Goal: Task Accomplishment & Management: Use online tool/utility

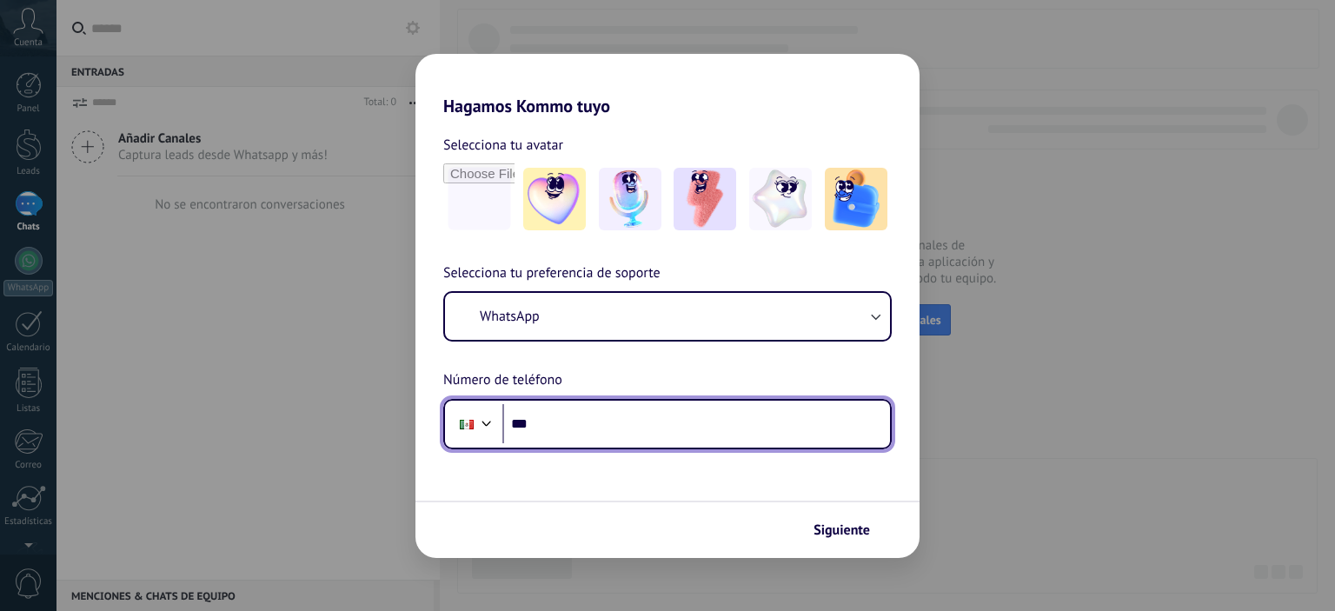
click at [560, 436] on input "***" at bounding box center [696, 424] width 388 height 40
type input "**********"
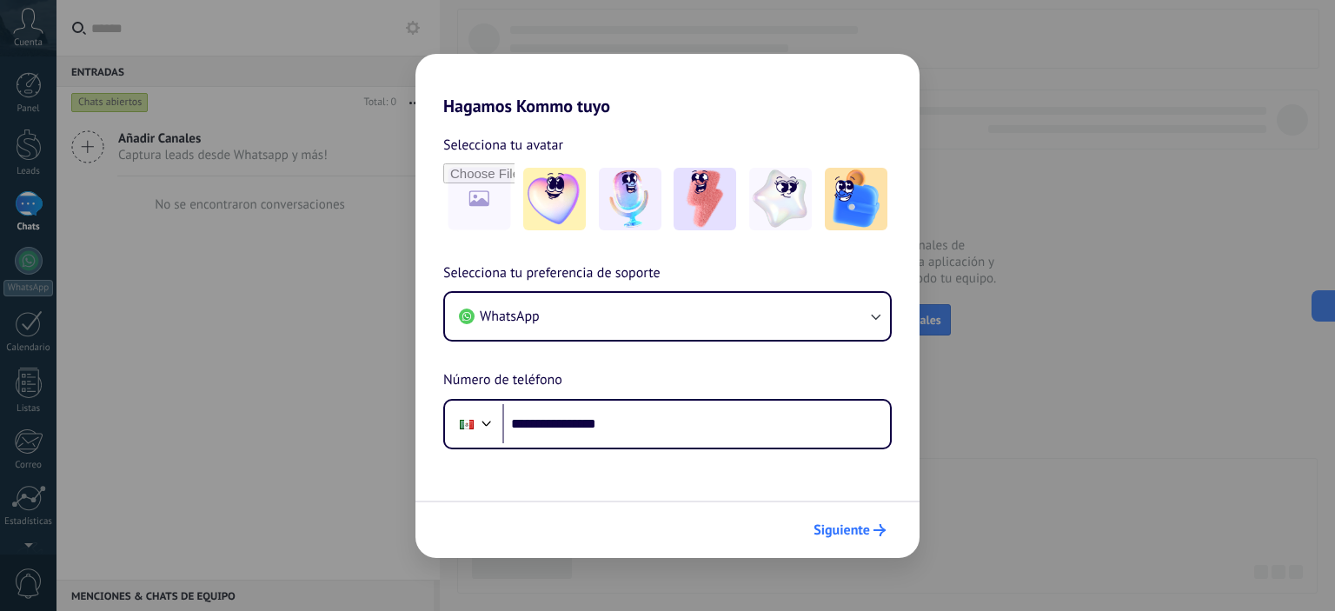
click at [841, 528] on span "Siguiente" at bounding box center [842, 530] width 57 height 12
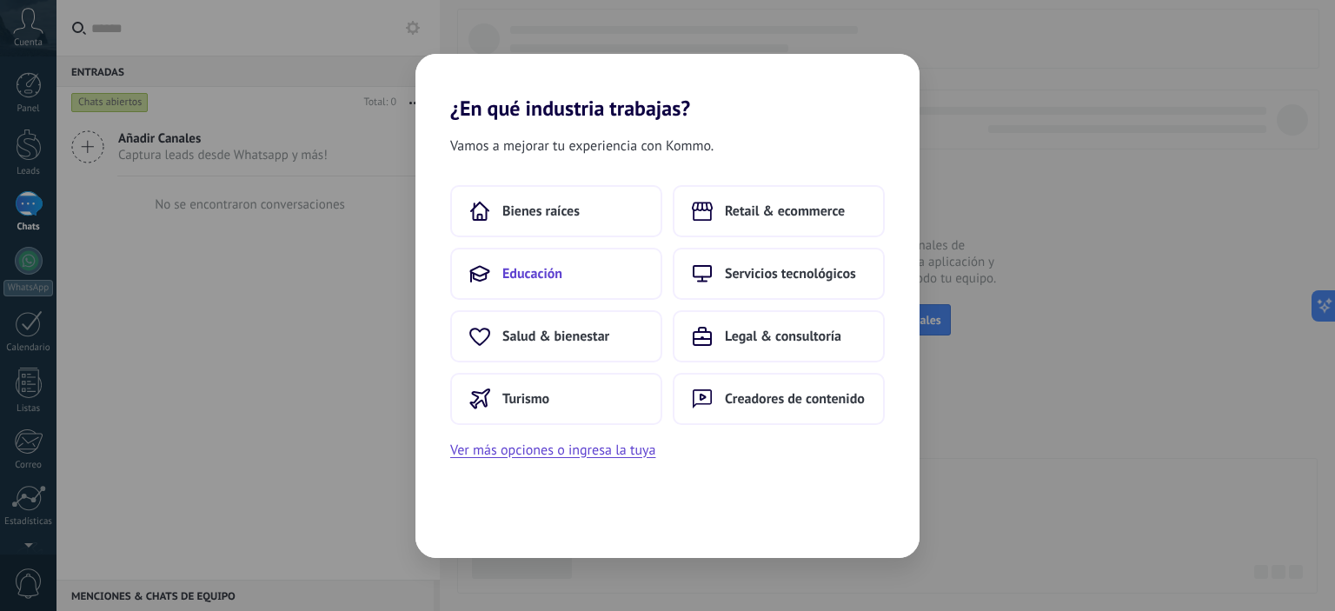
click at [526, 274] on span "Educación" at bounding box center [532, 273] width 60 height 17
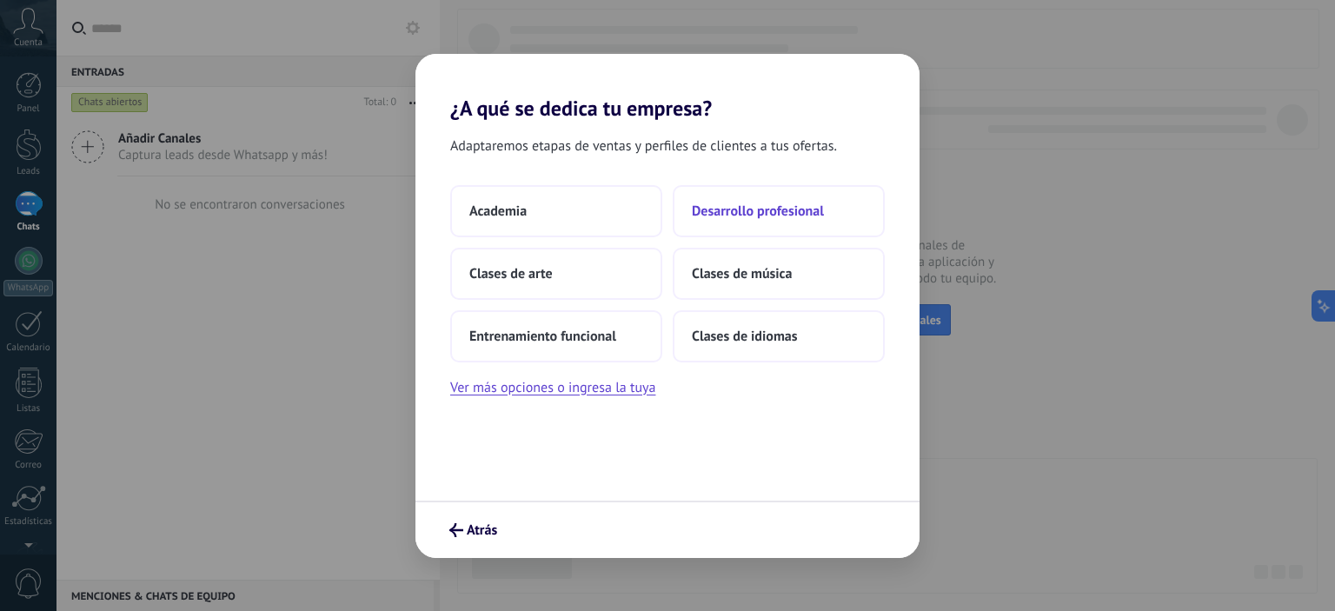
click at [760, 224] on button "Desarrollo profesional" at bounding box center [779, 211] width 212 height 52
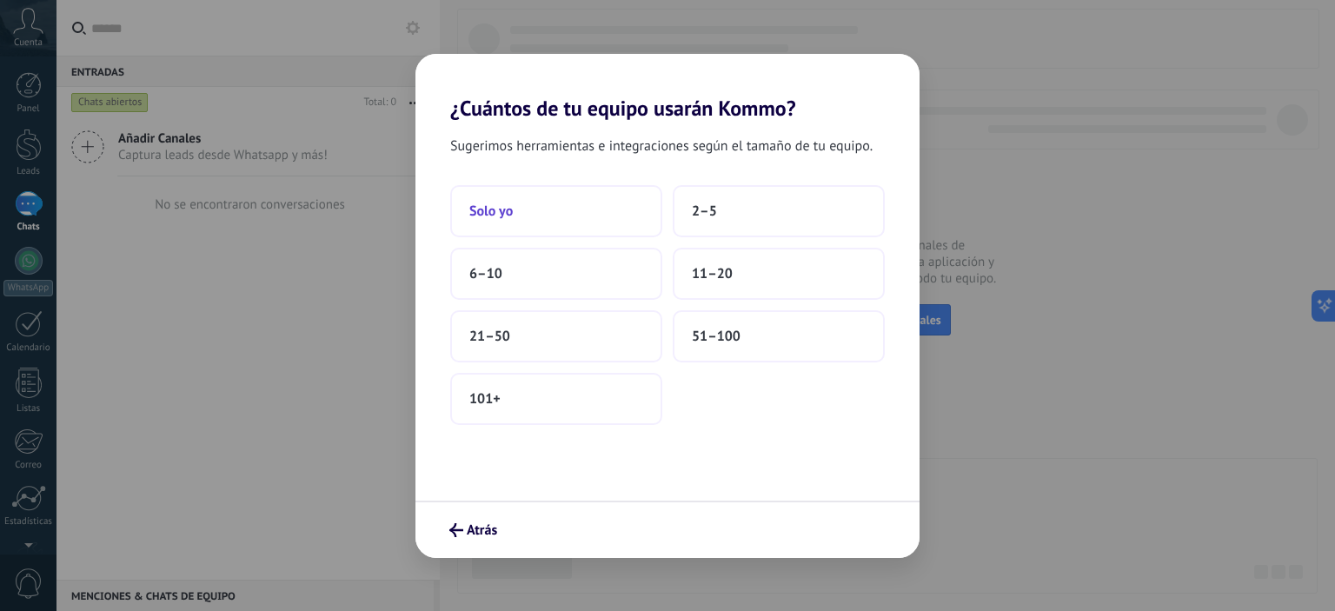
click at [503, 215] on span "Solo yo" at bounding box center [490, 211] width 43 height 17
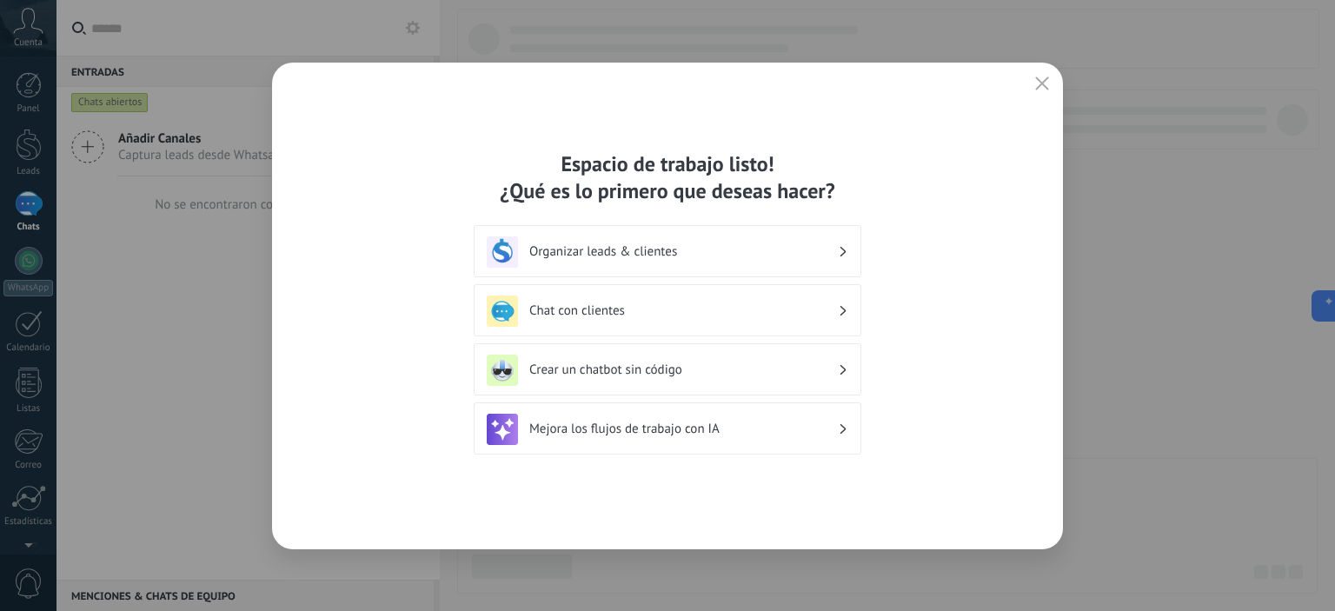
click at [608, 318] on h3 "Chat con clientes" at bounding box center [683, 311] width 309 height 17
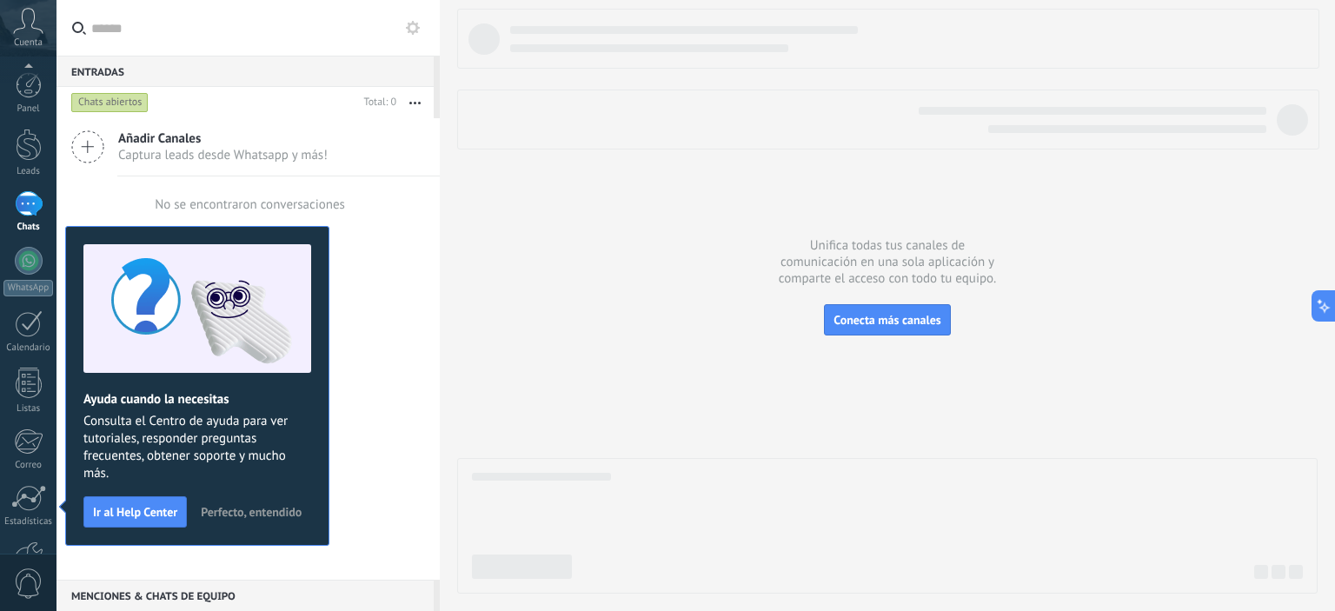
scroll to position [111, 0]
click at [248, 512] on span "Perfecto, entendido" at bounding box center [251, 512] width 101 height 12
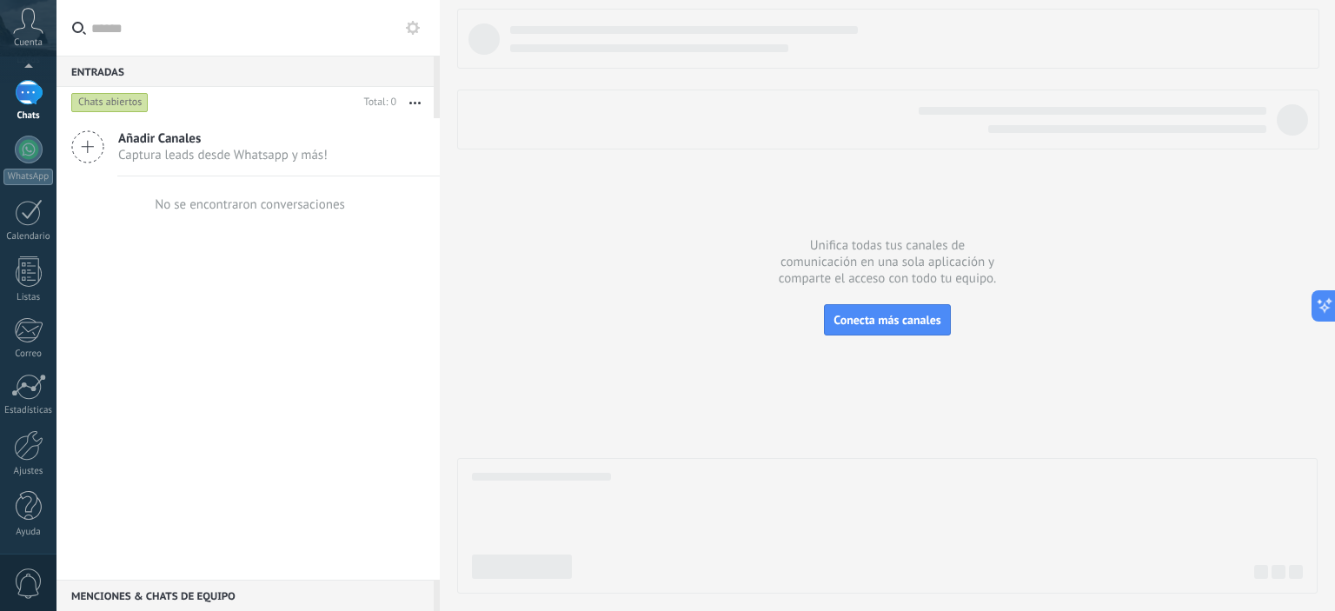
click at [92, 149] on icon at bounding box center [87, 146] width 33 height 33
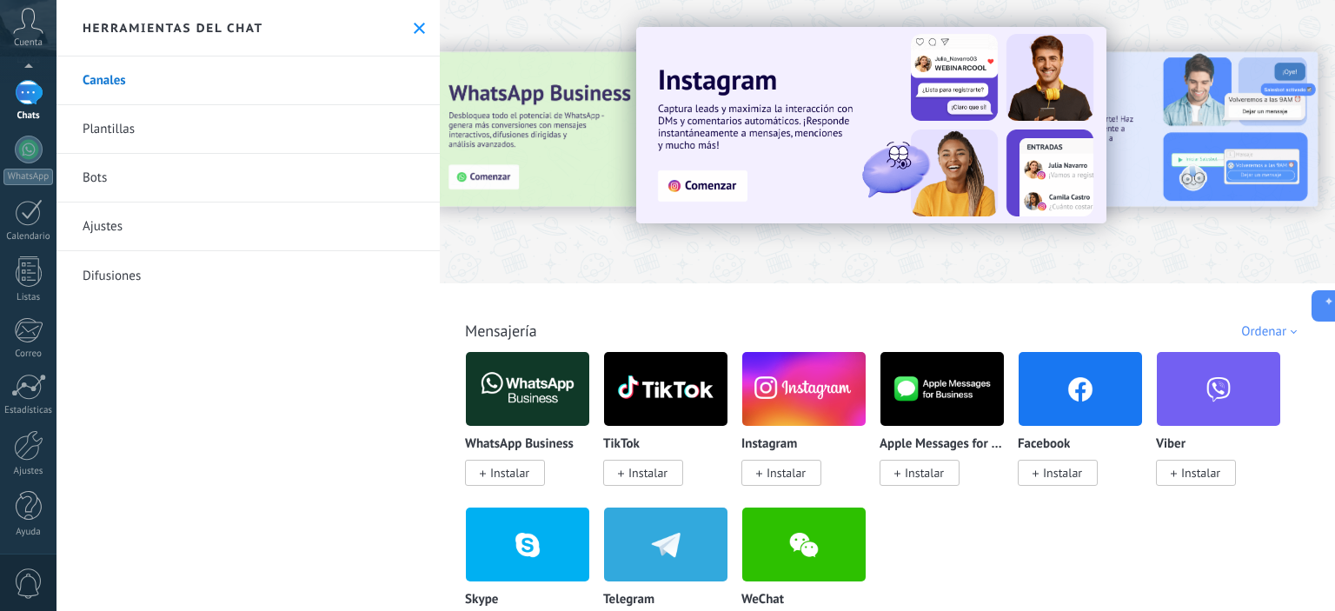
click at [506, 476] on span "Instalar" at bounding box center [509, 473] width 39 height 16
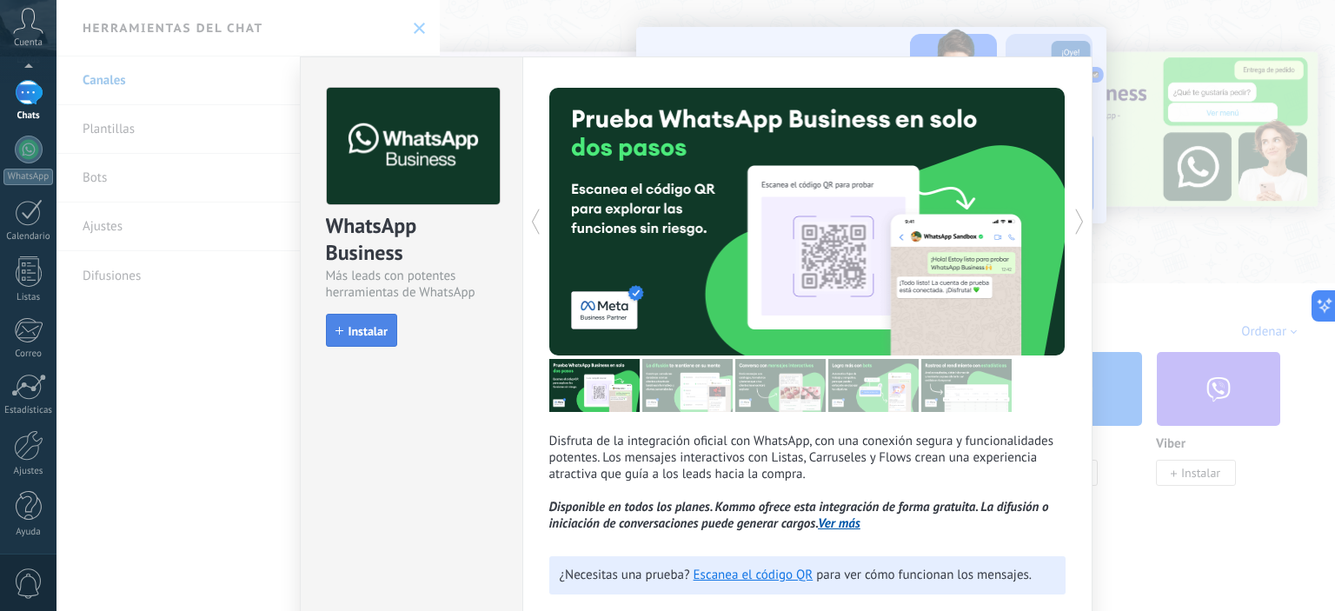
click at [365, 331] on span "Instalar" at bounding box center [368, 331] width 39 height 12
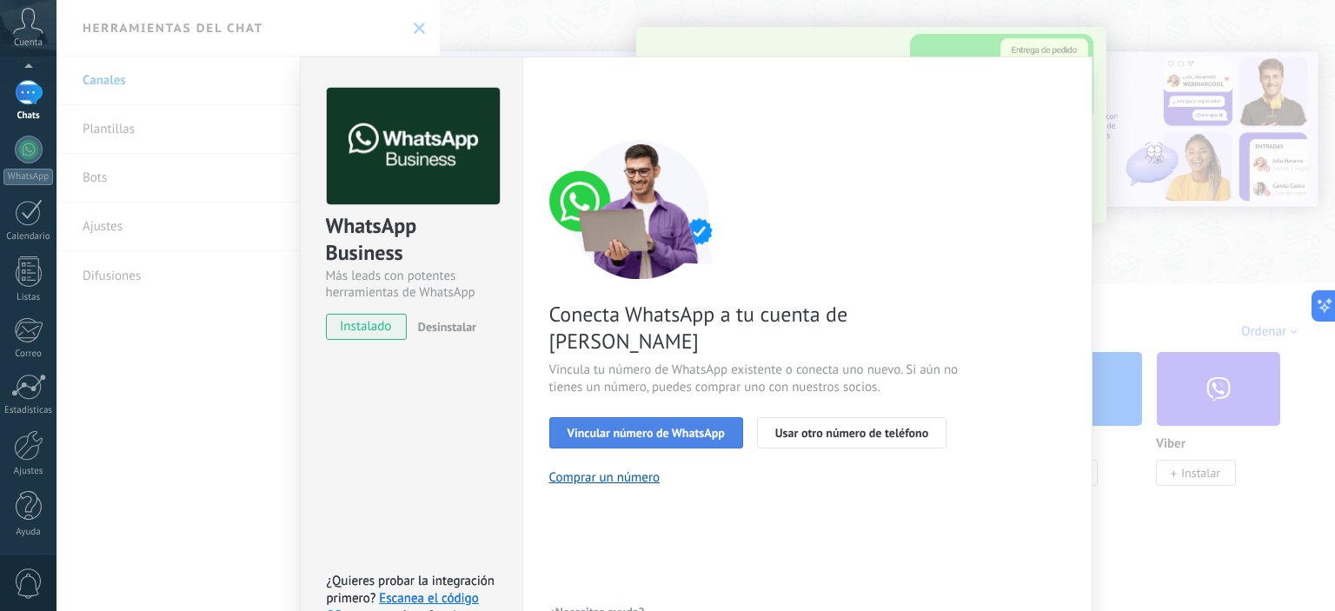
click at [634, 427] on span "Vincular número de WhatsApp" at bounding box center [646, 433] width 157 height 12
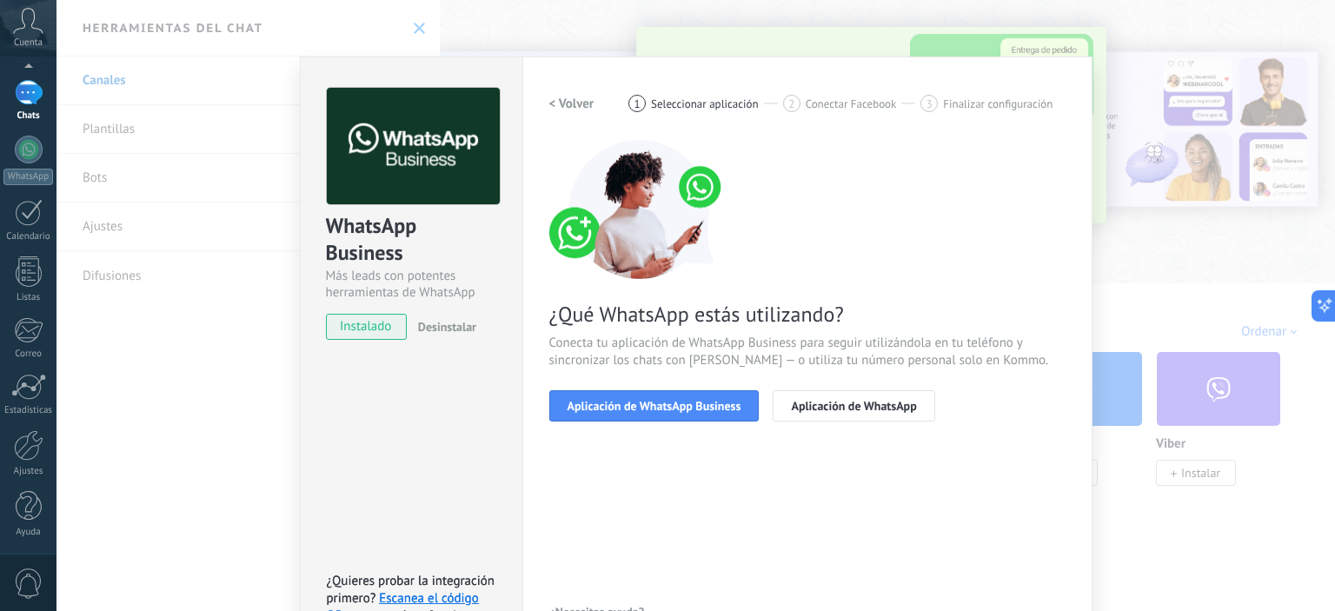
scroll to position [110, 0]
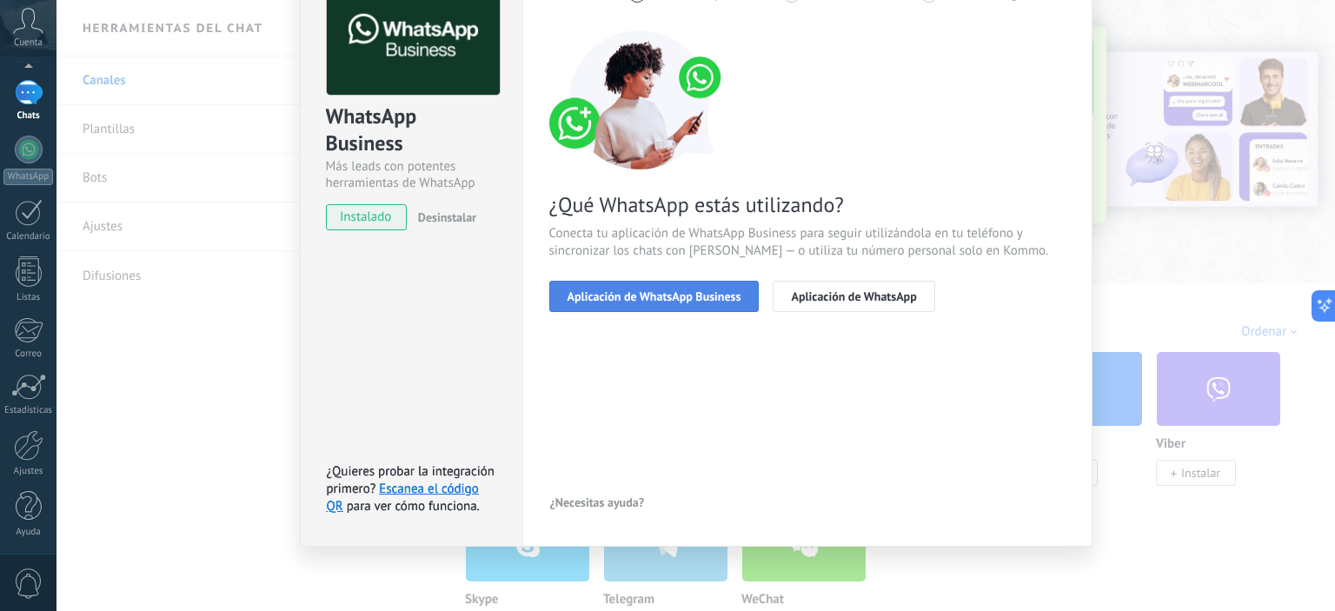
click at [639, 295] on span "Aplicación de WhatsApp Business" at bounding box center [655, 296] width 174 height 12
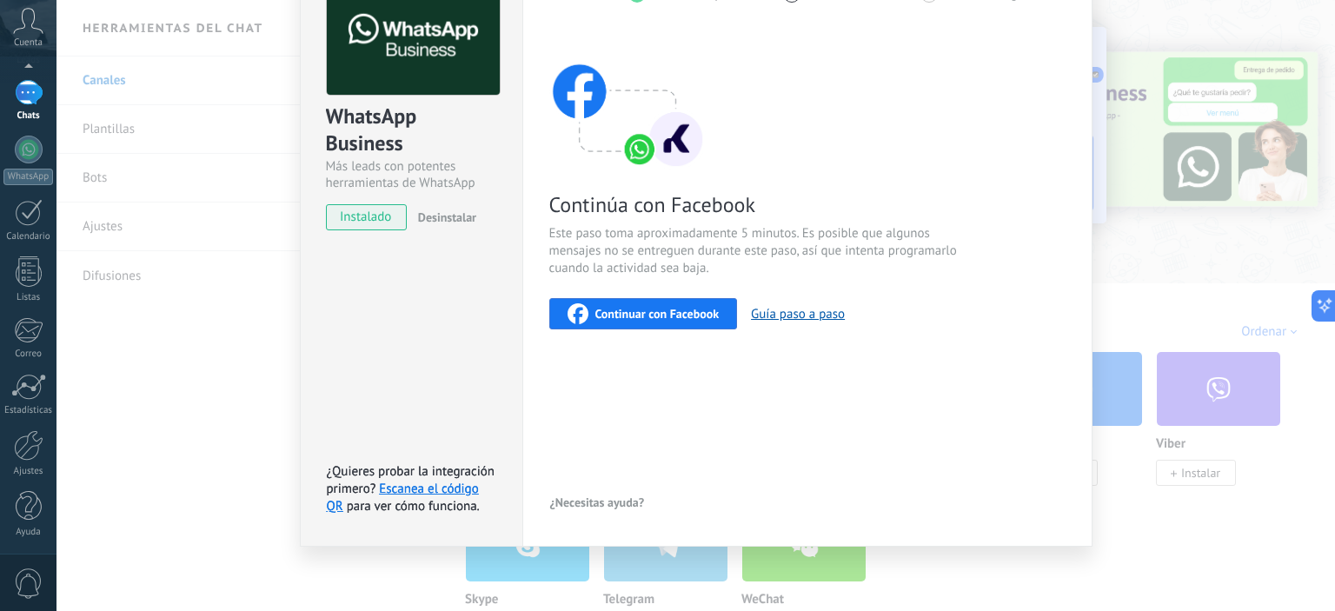
click at [626, 315] on span "Continuar con Facebook" at bounding box center [657, 314] width 124 height 12
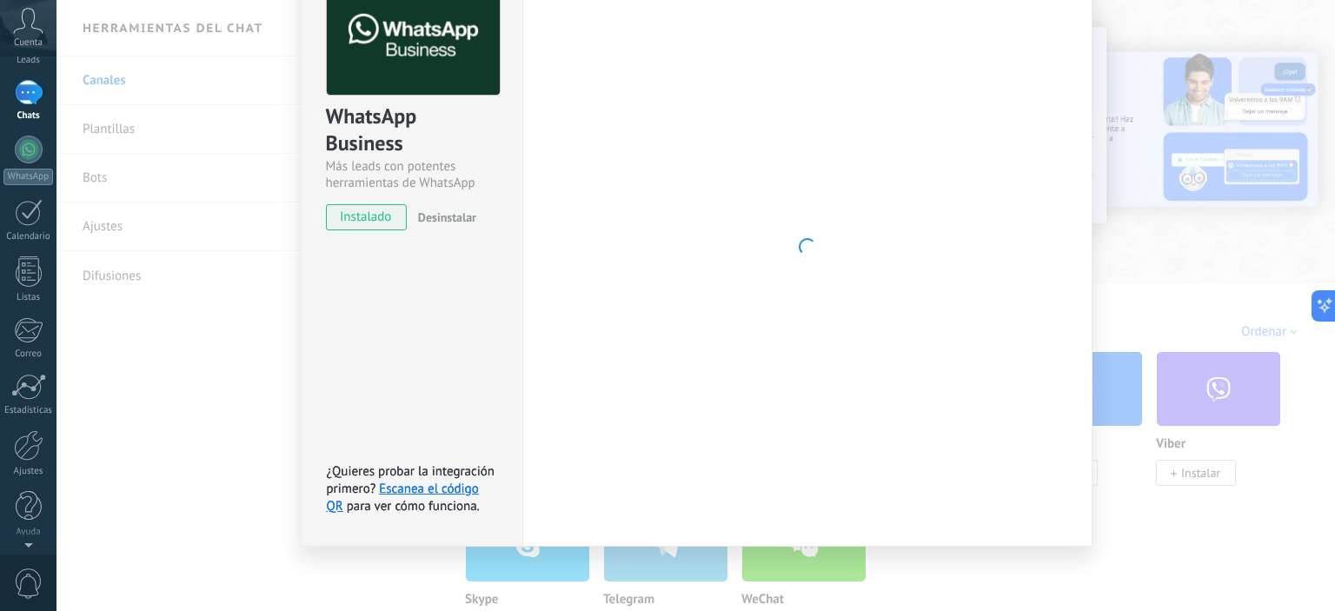
scroll to position [0, 0]
click at [871, 294] on div at bounding box center [807, 246] width 516 height 537
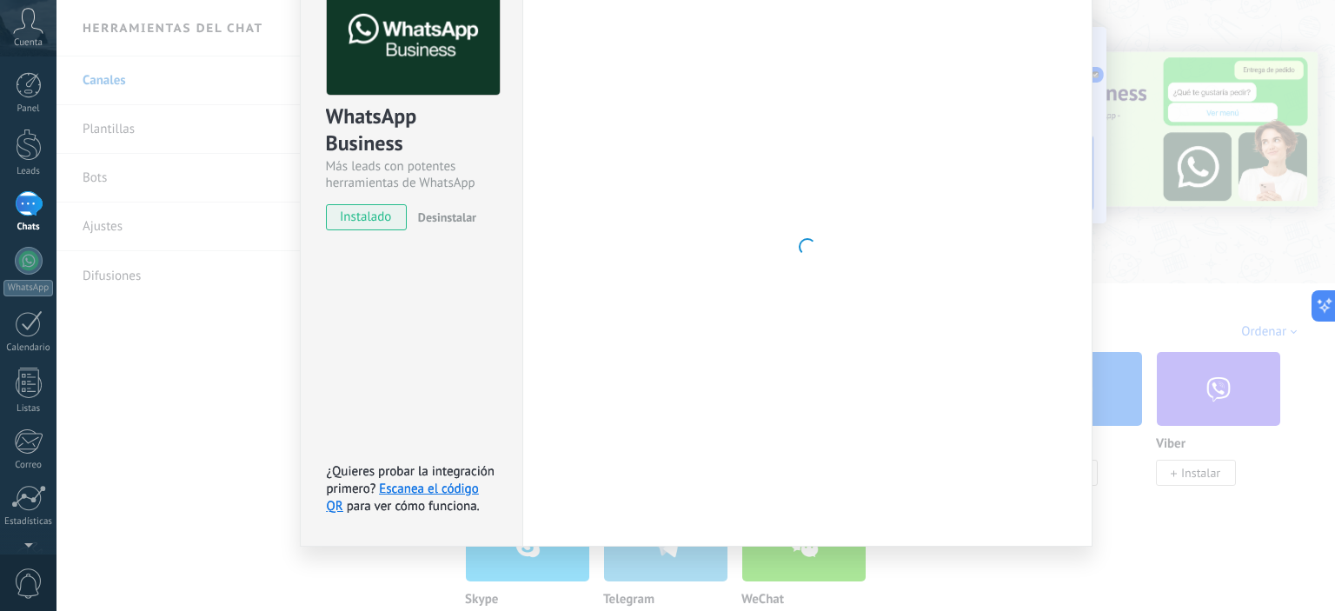
click at [828, 217] on div at bounding box center [807, 246] width 516 height 537
